Goal: Navigation & Orientation: Find specific page/section

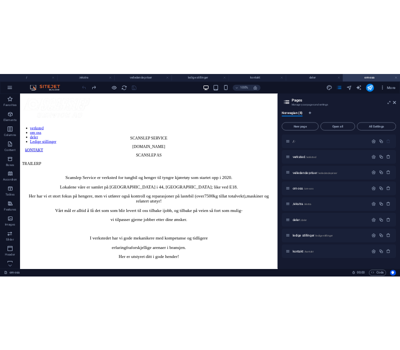
scroll to position [3, 0]
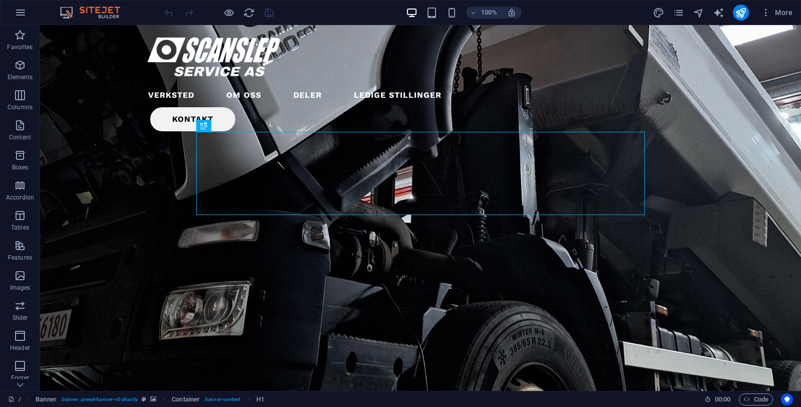
click at [348, 14] on div "100% More" at bounding box center [480, 13] width 634 height 16
